Goal: Task Accomplishment & Management: Manage account settings

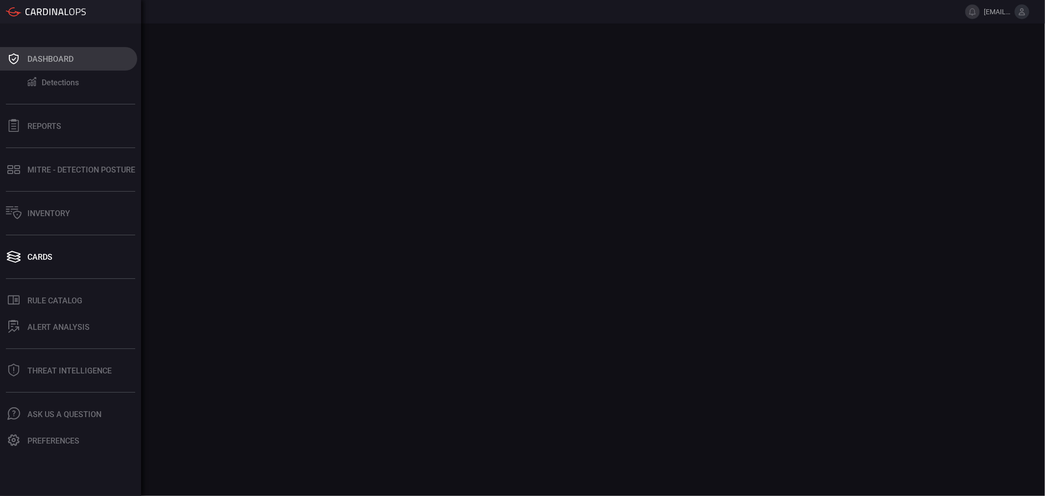
click at [58, 62] on div "Dashboard" at bounding box center [50, 58] width 46 height 9
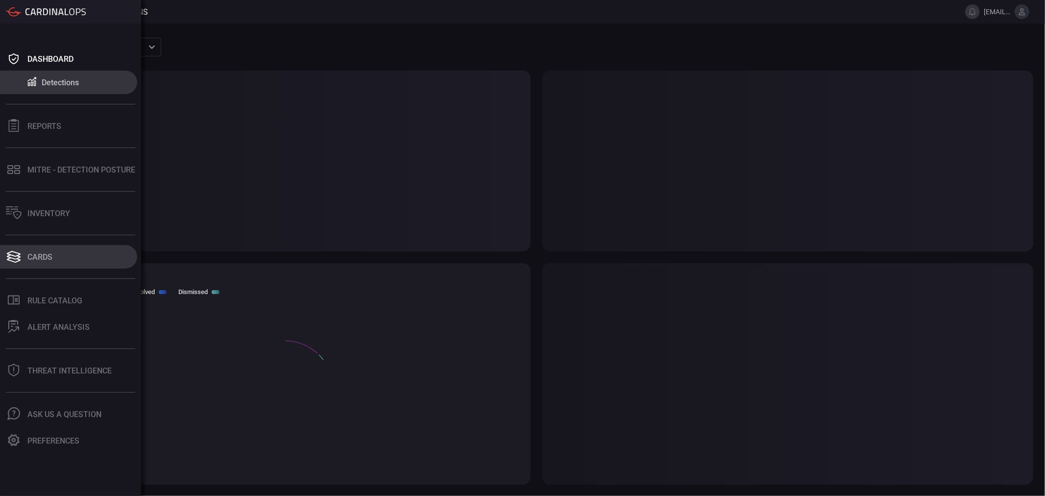
click at [45, 252] on div "Cards" at bounding box center [39, 256] width 25 height 9
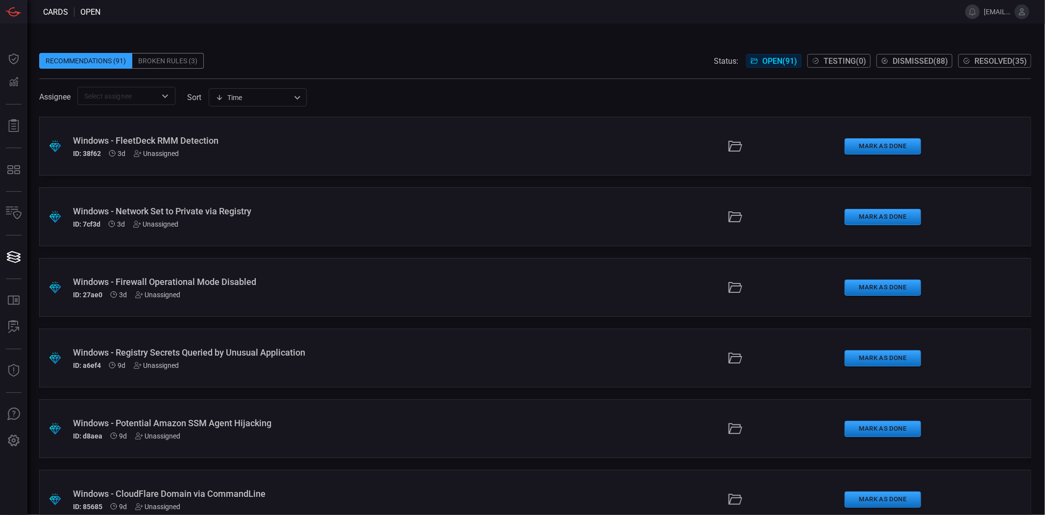
type button "/cards"
click at [214, 276] on div "Windows - Firewall Operational Mode Disabled" at bounding box center [255, 281] width 364 height 10
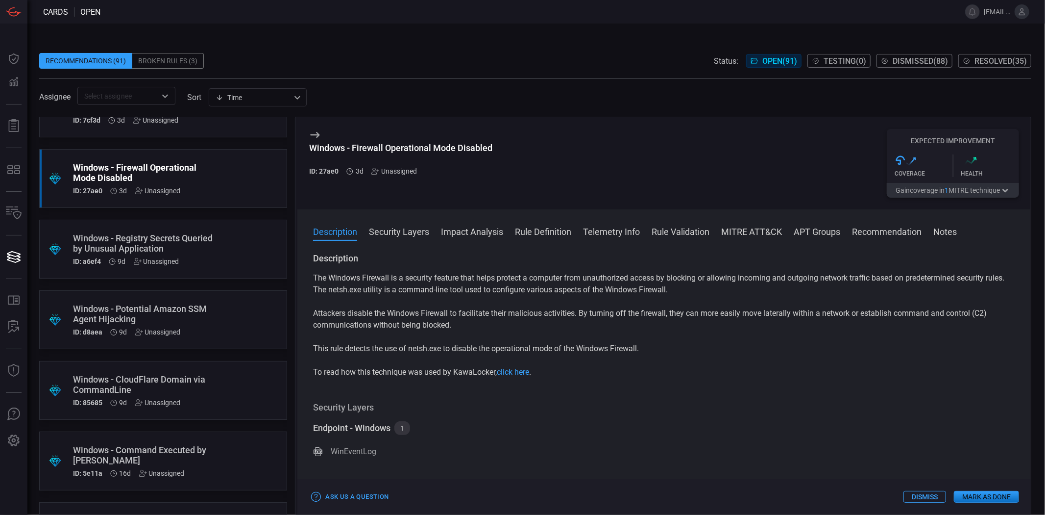
scroll to position [146, 0]
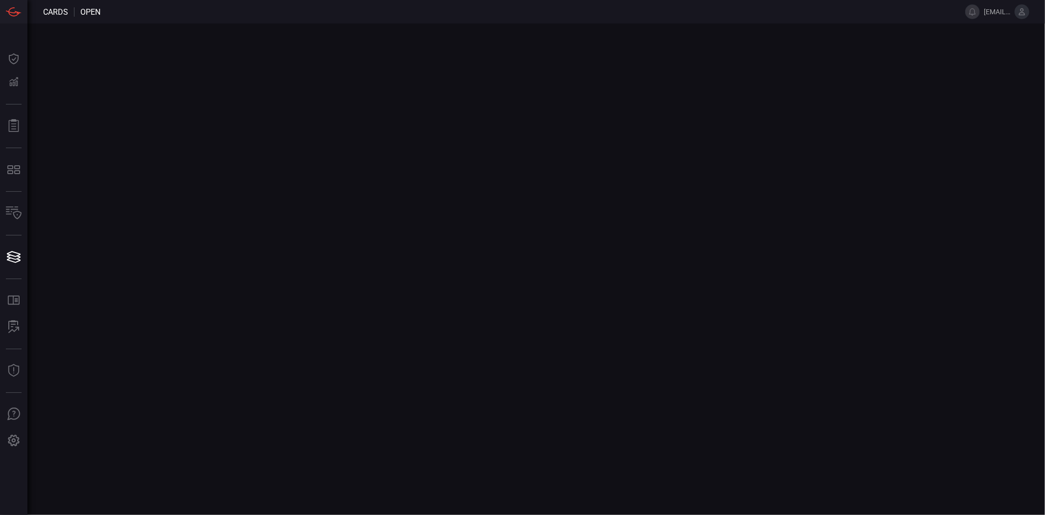
click at [1018, 10] on icon at bounding box center [1022, 11] width 9 height 9
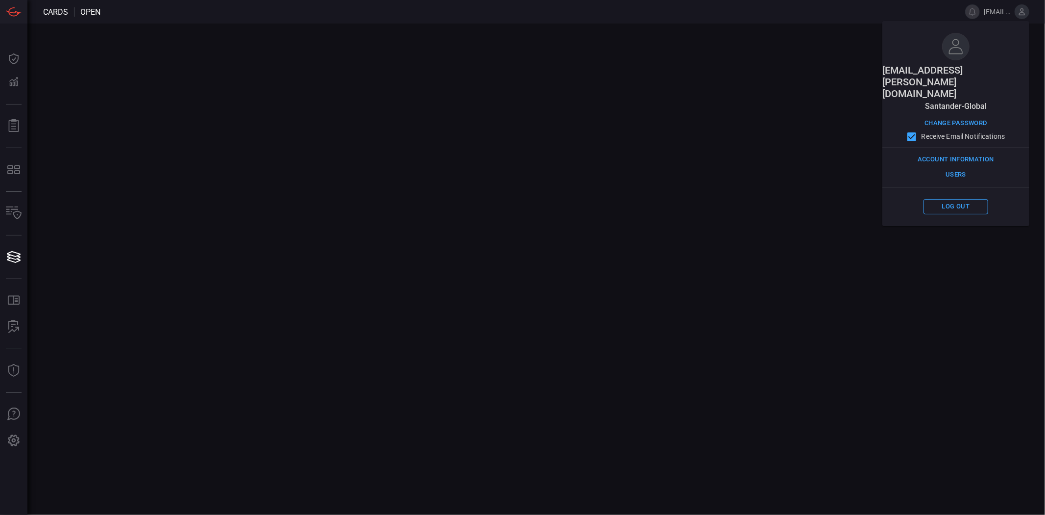
click at [984, 12] on span "[EMAIL_ADDRESS][PERSON_NAME][DOMAIN_NAME]" at bounding box center [997, 12] width 27 height 8
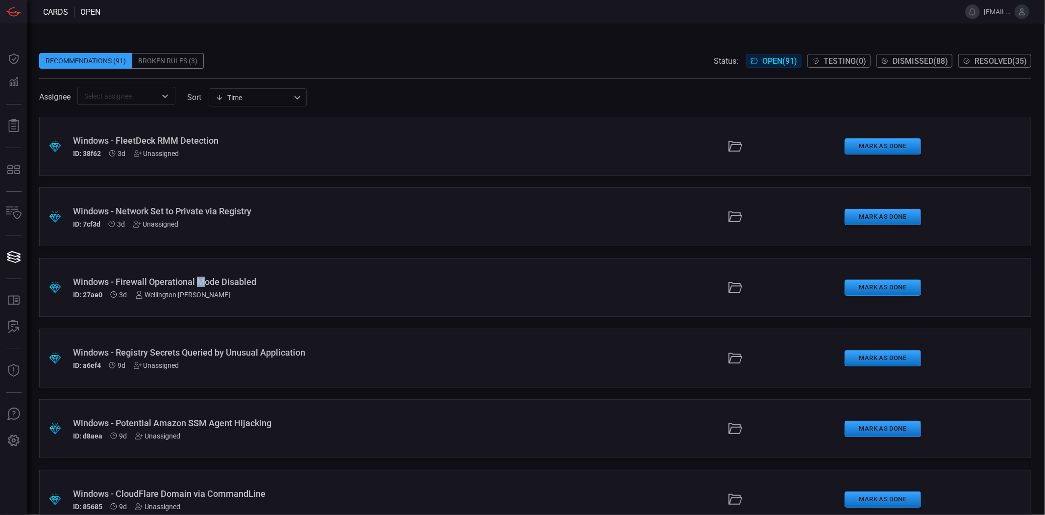
click at [200, 283] on div "Windows - Firewall Operational Mode Disabled" at bounding box center [255, 281] width 364 height 10
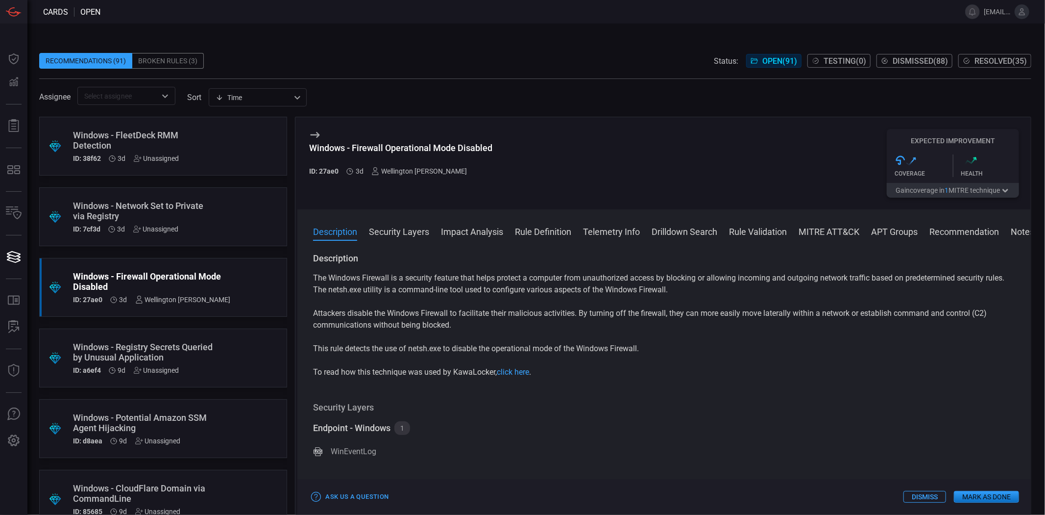
click at [977, 494] on button "Mark as Done" at bounding box center [986, 497] width 65 height 12
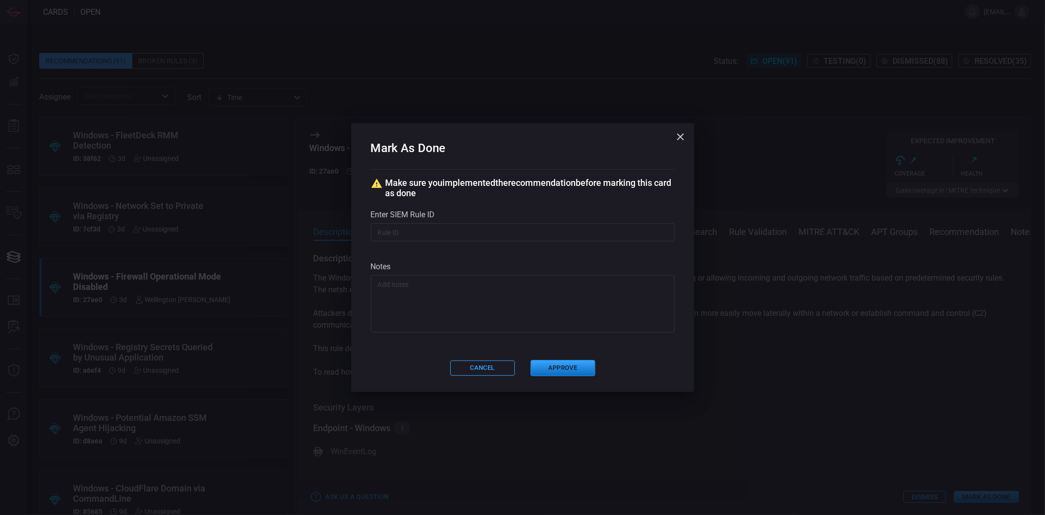
click at [435, 287] on textarea at bounding box center [523, 303] width 290 height 49
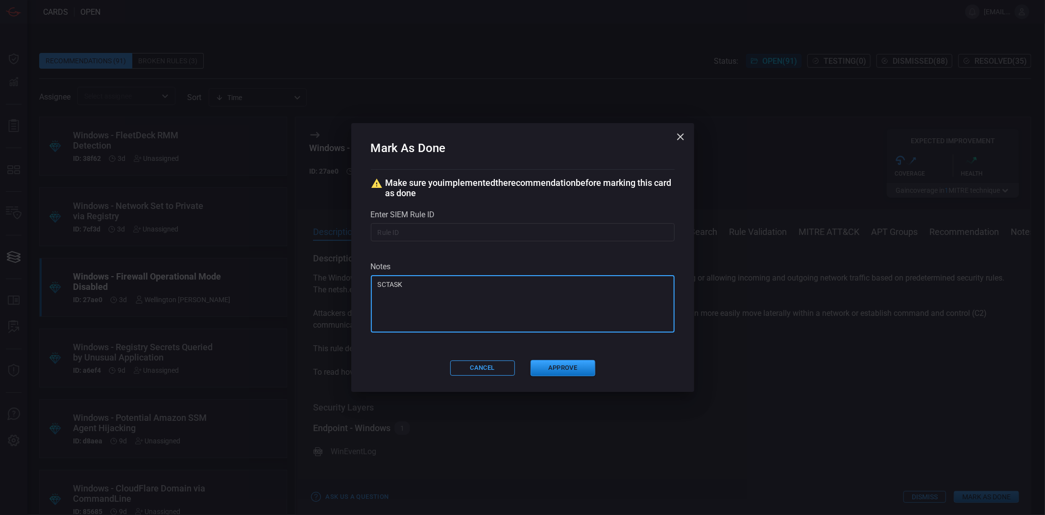
drag, startPoint x: 419, startPoint y: 294, endPoint x: 320, endPoint y: 296, distance: 99.5
click at [320, 296] on div "Mark As Done Make sure you implemented the recommendation before marking this c…" at bounding box center [522, 257] width 1045 height 515
paste textarea "11800416"
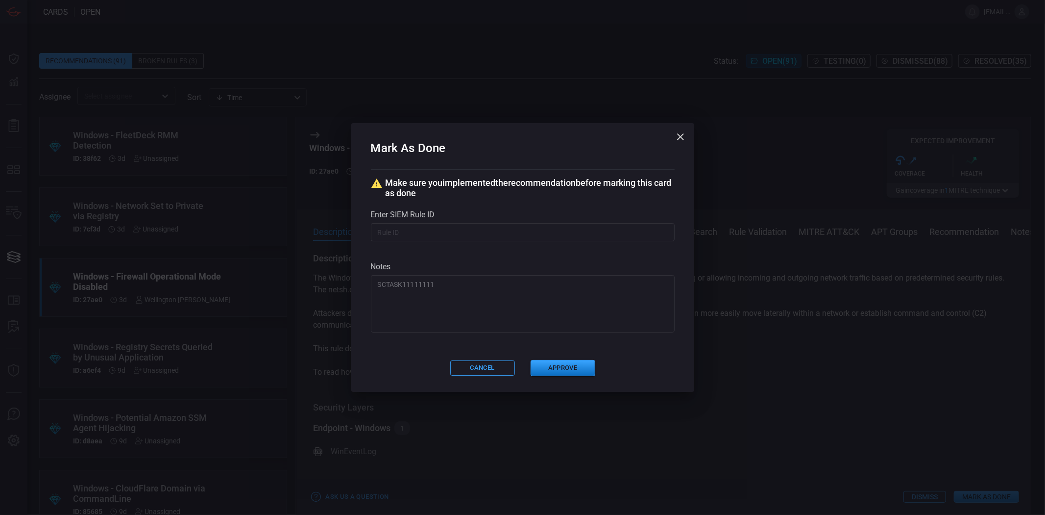
click at [405, 282] on textarea "SCTASK11111111" at bounding box center [523, 303] width 290 height 49
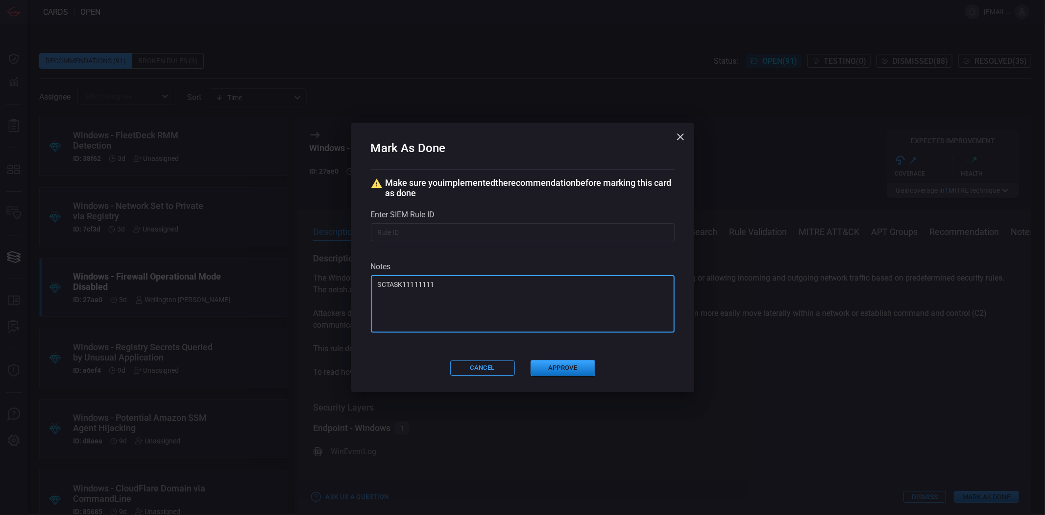
paste textarea "After analysis, we validated the need to create a “Use Case Candidate” to asses…"
click at [416, 325] on textarea "After analysis, we validated the need to create a “Use Case Candidate” to asses…" at bounding box center [523, 303] width 290 height 49
click at [422, 314] on textarea "After analysis, we validated the need to create a “Use Case Candidate” to asses…" at bounding box center [523, 303] width 290 height 49
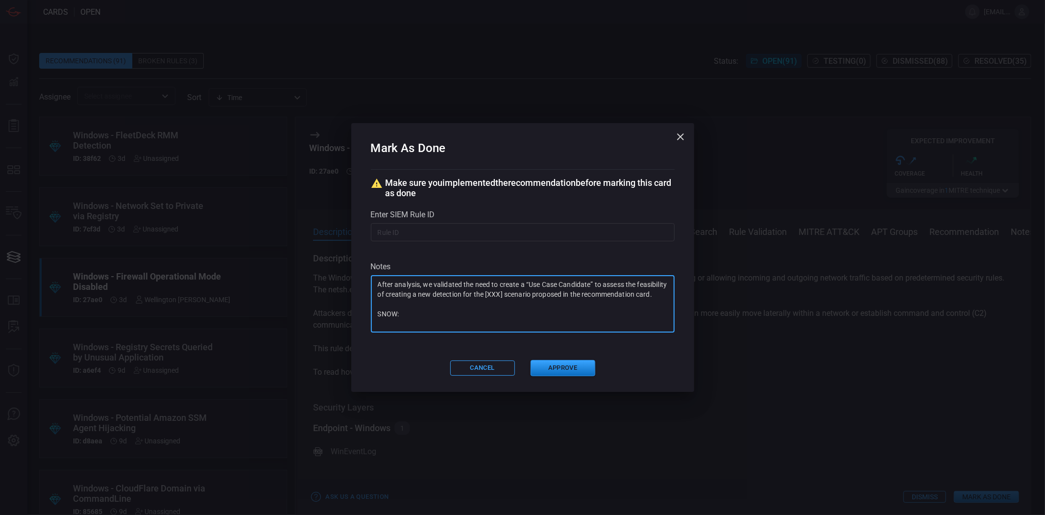
paste textarea "SCTASK11111111"
drag, startPoint x: 428, startPoint y: 325, endPoint x: 422, endPoint y: 321, distance: 6.4
click at [427, 324] on textarea "After analysis, we validated the need to create a “Use Case Candidate” to asses…" at bounding box center [523, 303] width 290 height 49
type textarea "After analysis, we validated the need to create a “Use Case Candidate” to asses…"
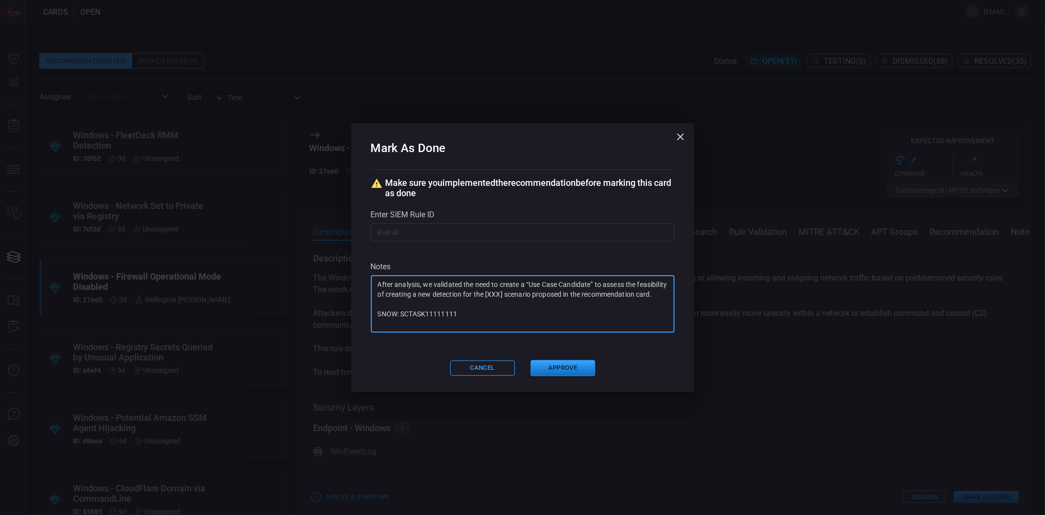
drag, startPoint x: 400, startPoint y: 284, endPoint x: 494, endPoint y: 339, distance: 108.7
click at [527, 314] on textarea "After analysis, we validated the need to create a “Use Case Candidate” to asses…" at bounding box center [523, 303] width 290 height 49
